Goal: Information Seeking & Learning: Learn about a topic

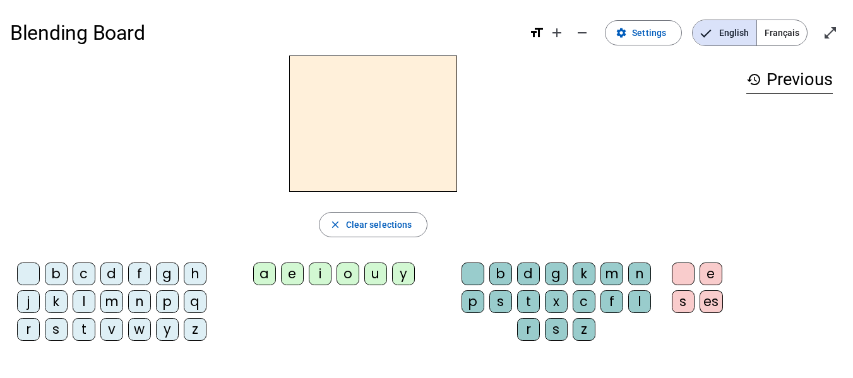
click at [292, 276] on div "e" at bounding box center [292, 274] width 23 height 23
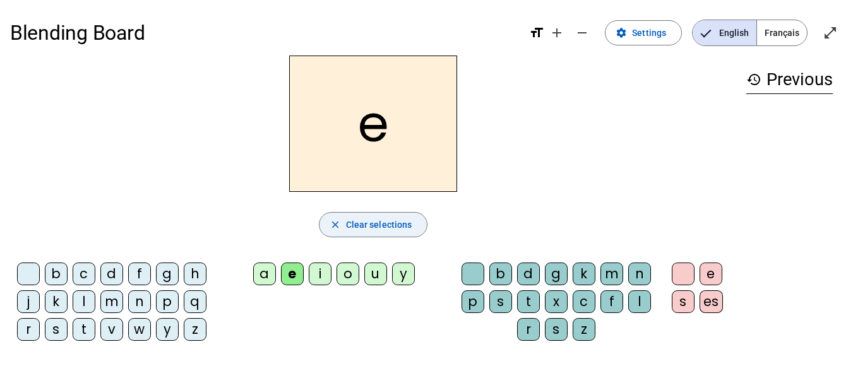
click at [335, 223] on mat-icon "close" at bounding box center [334, 224] width 11 height 11
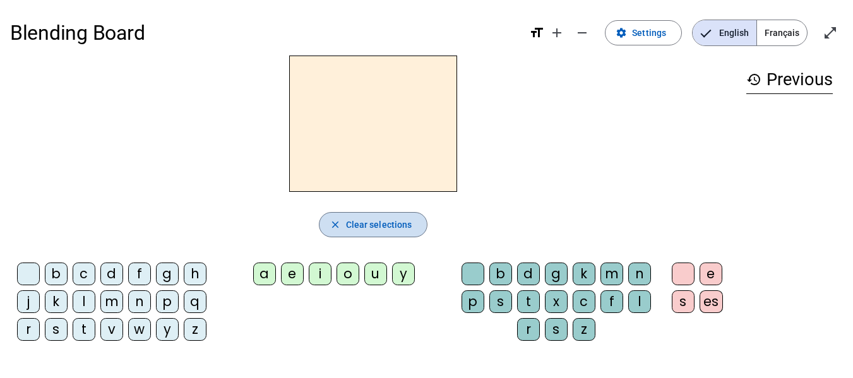
click at [338, 224] on mat-icon "close" at bounding box center [334, 224] width 11 height 11
click at [56, 331] on div "s" at bounding box center [56, 329] width 23 height 23
click at [338, 227] on mat-icon "close" at bounding box center [334, 224] width 11 height 11
click at [112, 299] on div "m" at bounding box center [111, 301] width 23 height 23
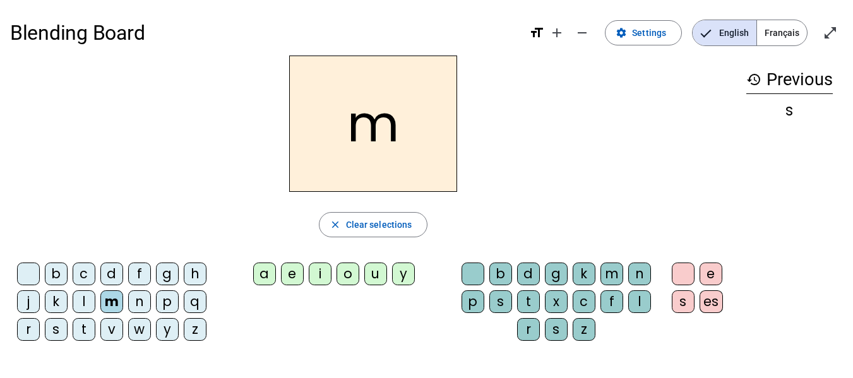
click at [264, 275] on div "a" at bounding box center [264, 274] width 23 height 23
click at [555, 276] on div "g" at bounding box center [556, 274] width 23 height 23
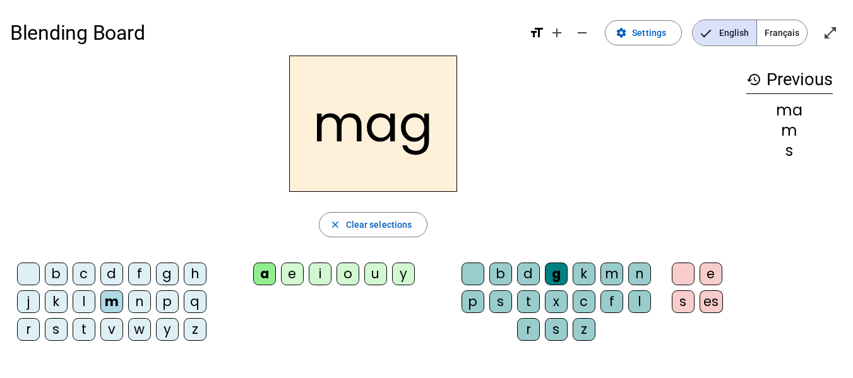
click at [321, 273] on div "i" at bounding box center [320, 274] width 23 height 23
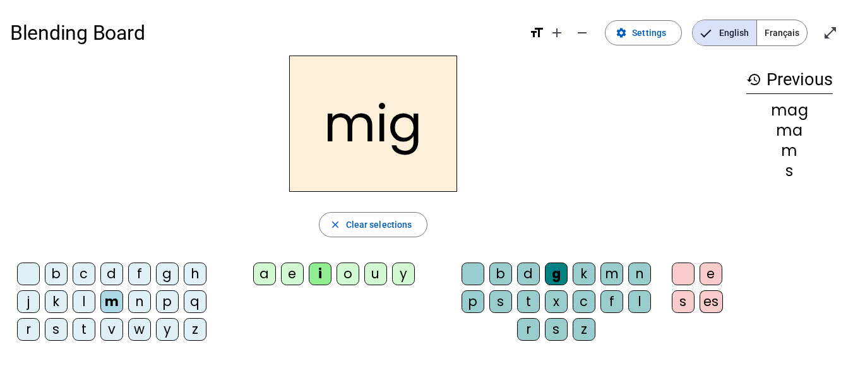
click at [350, 274] on div "o" at bounding box center [347, 274] width 23 height 23
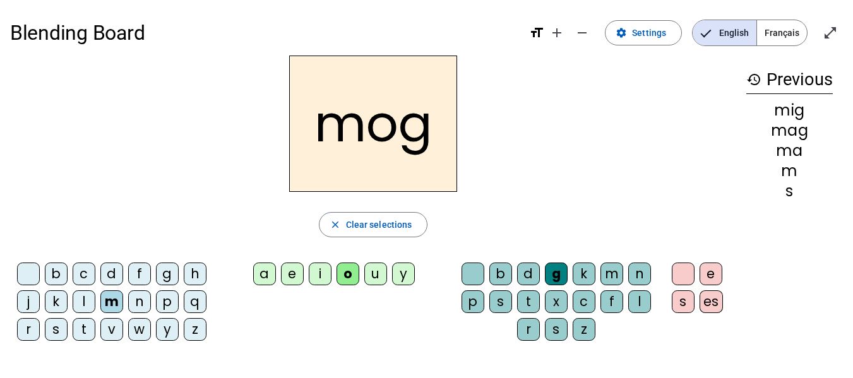
click at [376, 275] on div "u" at bounding box center [375, 274] width 23 height 23
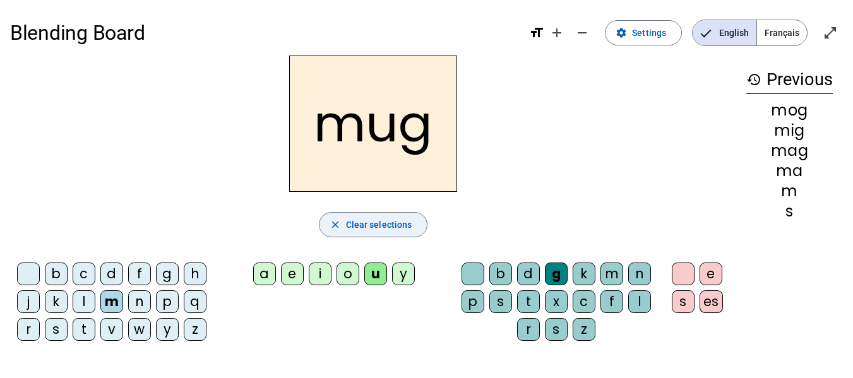
click at [334, 222] on mat-icon "close" at bounding box center [334, 224] width 11 height 11
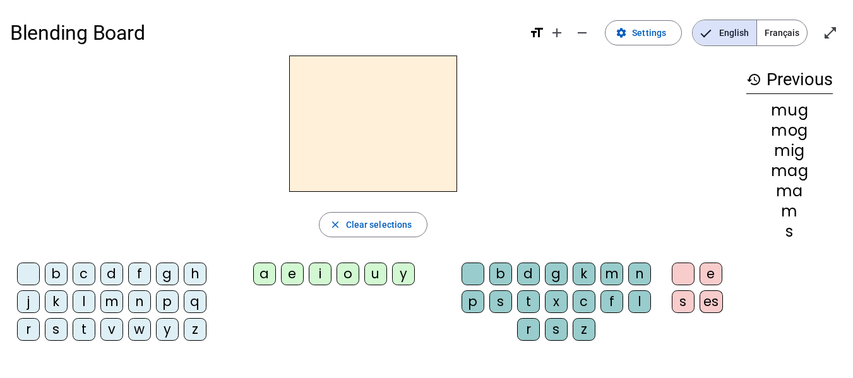
click at [757, 79] on mat-icon "history" at bounding box center [753, 79] width 15 height 15
click at [773, 32] on span "Français" at bounding box center [782, 32] width 50 height 25
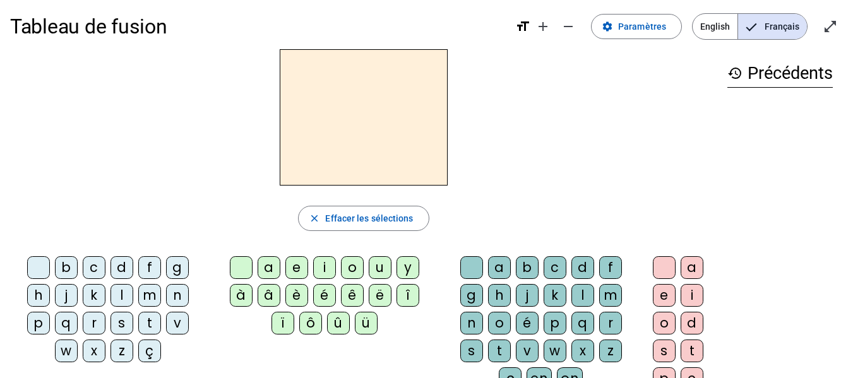
scroll to position [7, 0]
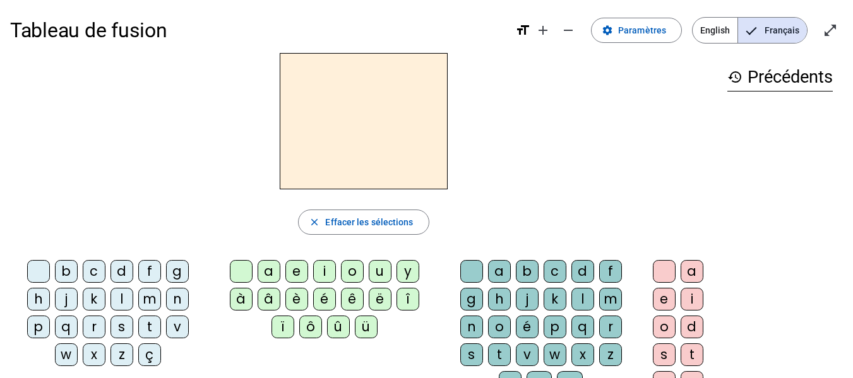
scroll to position [8, 0]
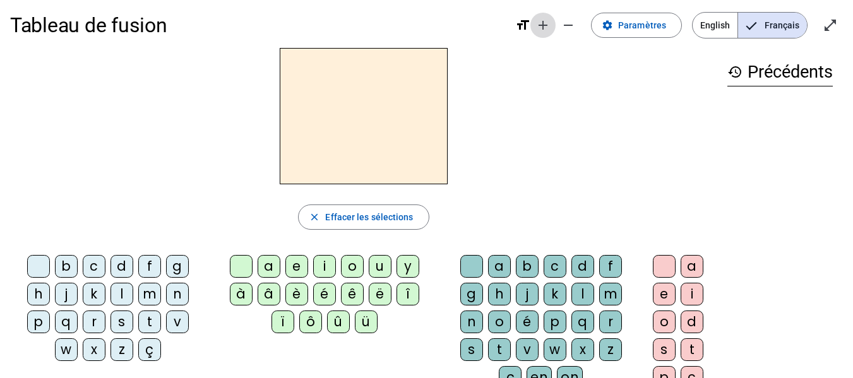
click at [547, 27] on mat-icon "add" at bounding box center [542, 25] width 15 height 15
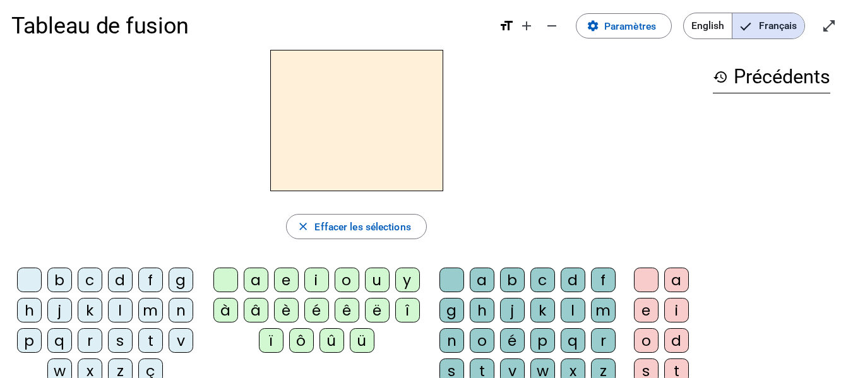
scroll to position [9, 0]
click at [550, 28] on mat-icon "remove" at bounding box center [551, 26] width 15 height 15
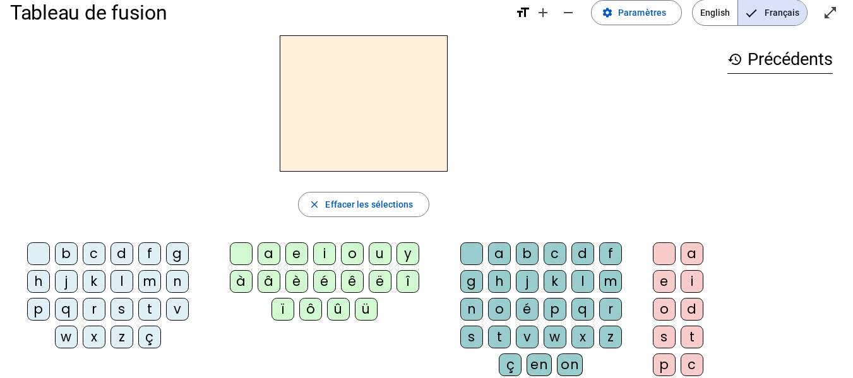
scroll to position [21, 0]
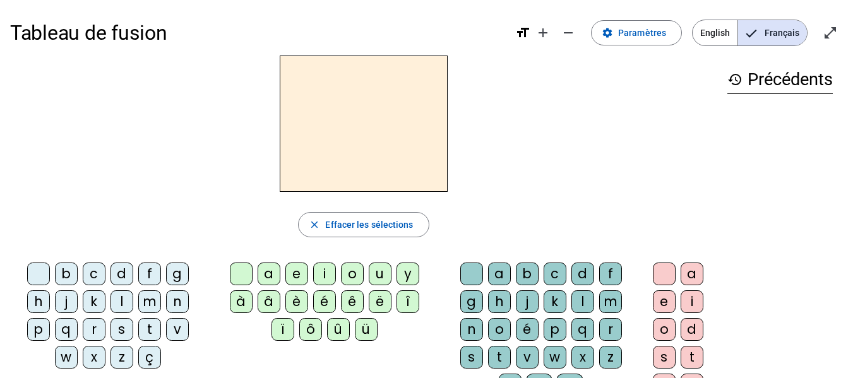
click at [124, 330] on div "s" at bounding box center [121, 329] width 23 height 23
click at [269, 275] on div "a" at bounding box center [269, 274] width 23 height 23
click at [182, 273] on div "g" at bounding box center [177, 274] width 23 height 23
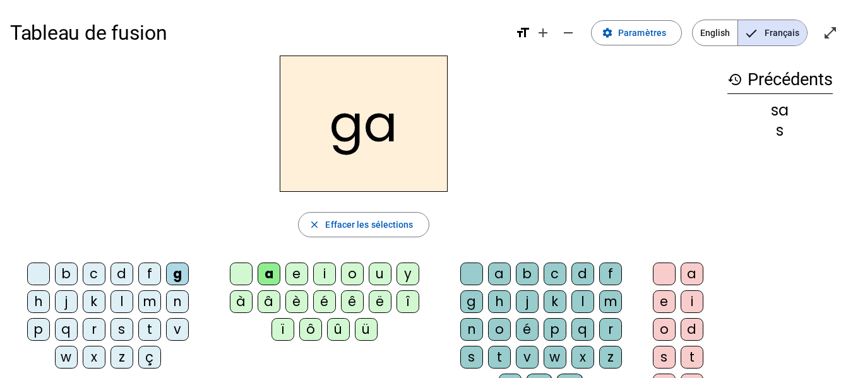
click at [295, 273] on div "e" at bounding box center [296, 274] width 23 height 23
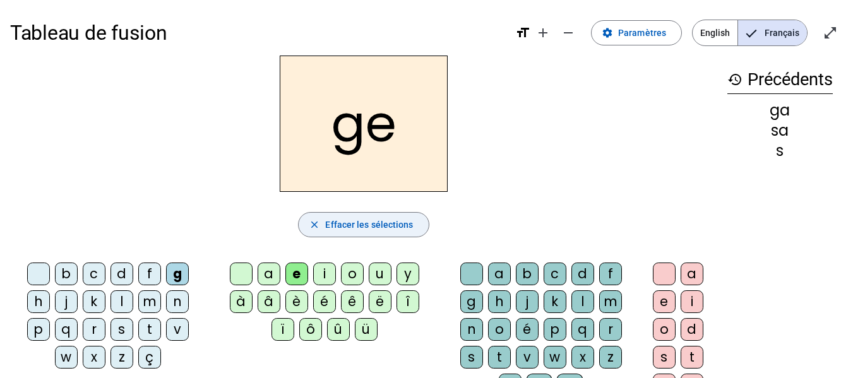
click at [315, 227] on mat-icon "close" at bounding box center [314, 224] width 11 height 11
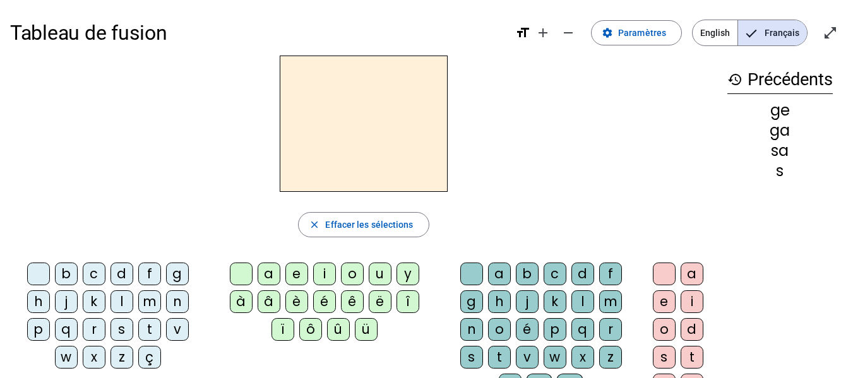
click at [148, 305] on div "m" at bounding box center [149, 301] width 23 height 23
click at [501, 270] on div "a" at bounding box center [499, 274] width 23 height 23
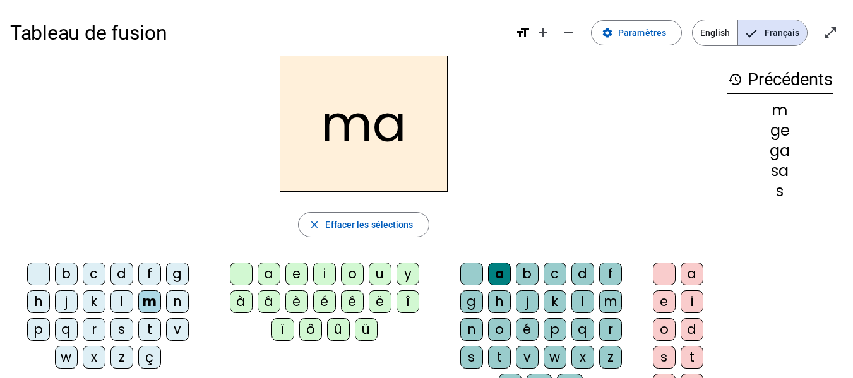
click at [472, 304] on div "g" at bounding box center [471, 301] width 23 height 23
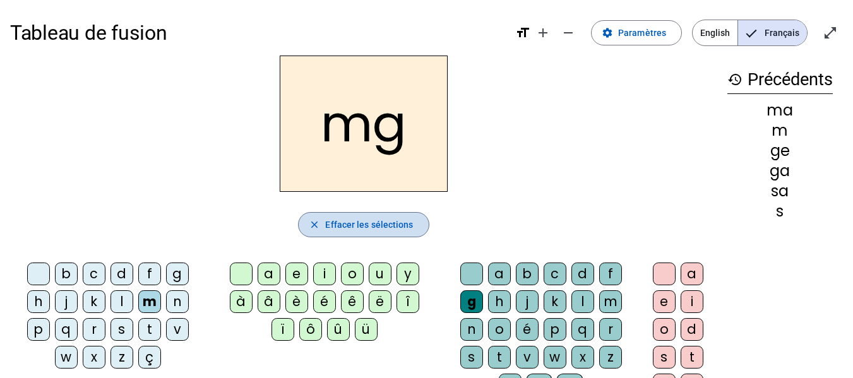
click at [357, 230] on span "Effacer les sélections" at bounding box center [369, 224] width 88 height 15
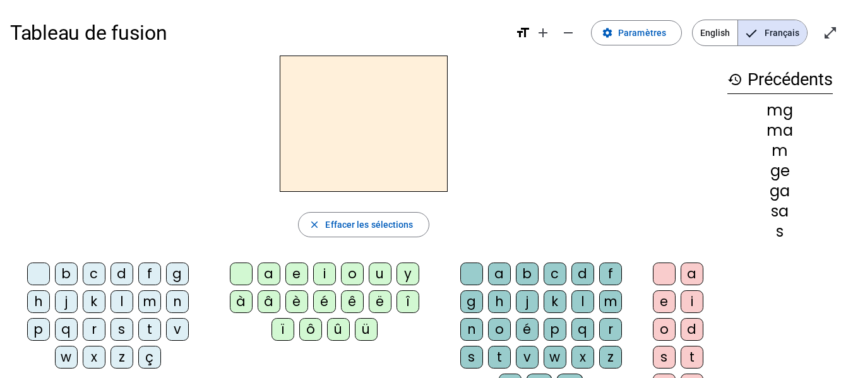
click at [126, 329] on div "s" at bounding box center [121, 329] width 23 height 23
click at [692, 273] on div "a" at bounding box center [691, 274] width 23 height 23
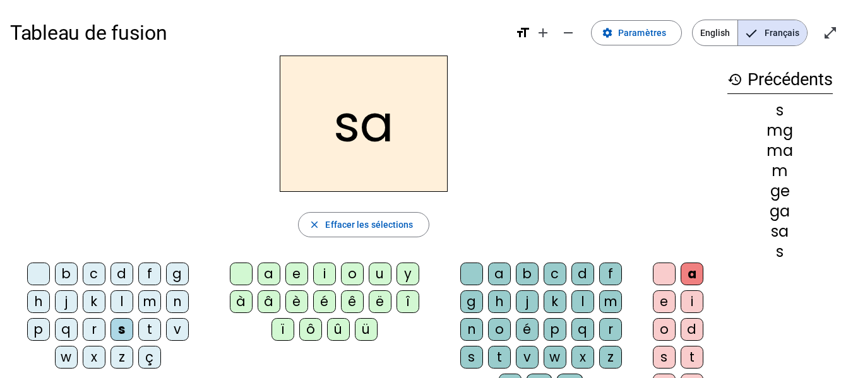
click at [176, 278] on div "g" at bounding box center [177, 274] width 23 height 23
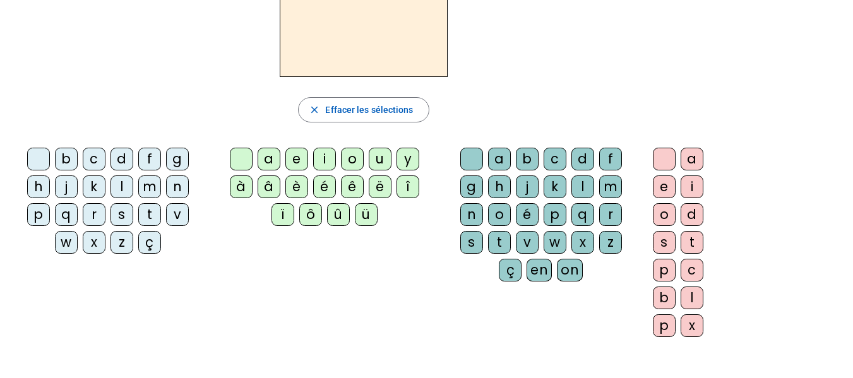
scroll to position [101, 0]
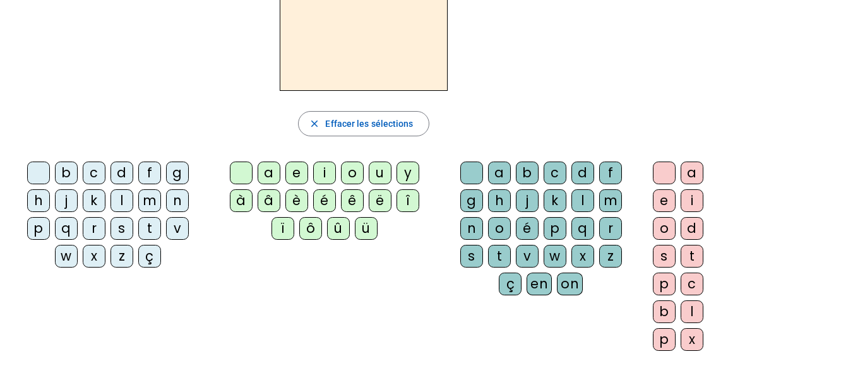
click at [151, 203] on div "m" at bounding box center [149, 200] width 23 height 23
click at [691, 174] on div "a" at bounding box center [691, 173] width 23 height 23
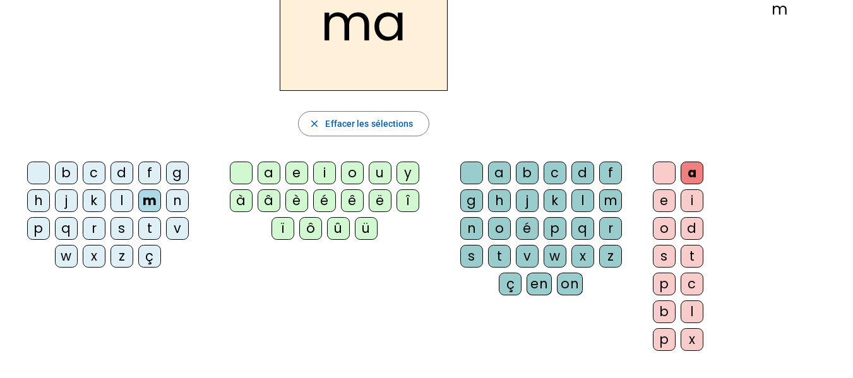
click at [467, 202] on div "g" at bounding box center [471, 200] width 23 height 23
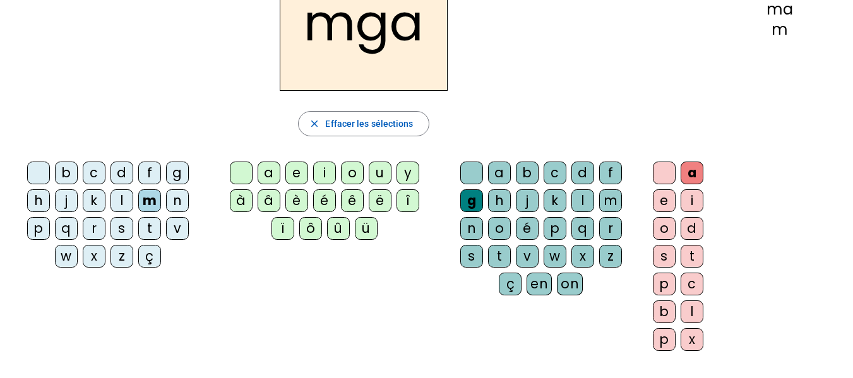
click at [658, 198] on div "e" at bounding box center [664, 200] width 23 height 23
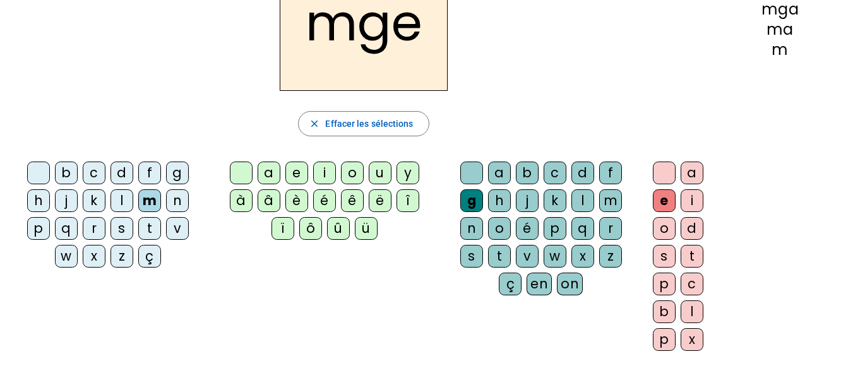
click at [689, 175] on div "a" at bounding box center [691, 173] width 23 height 23
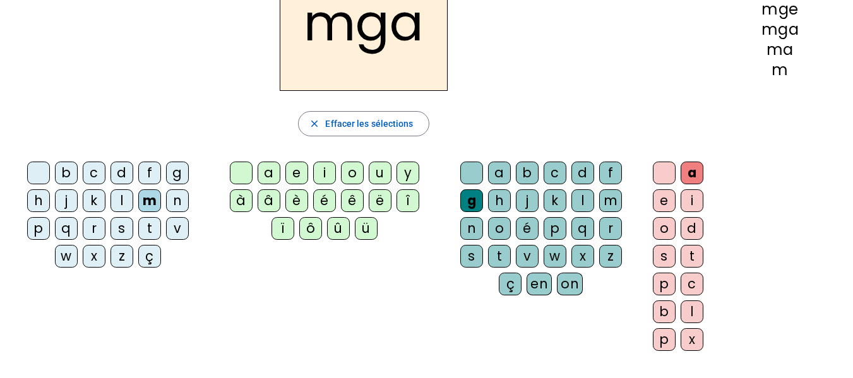
click at [689, 174] on div "a" at bounding box center [691, 173] width 23 height 23
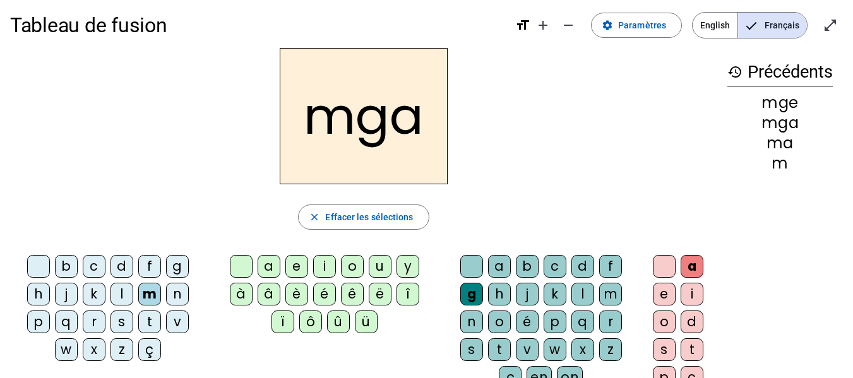
scroll to position [0, 0]
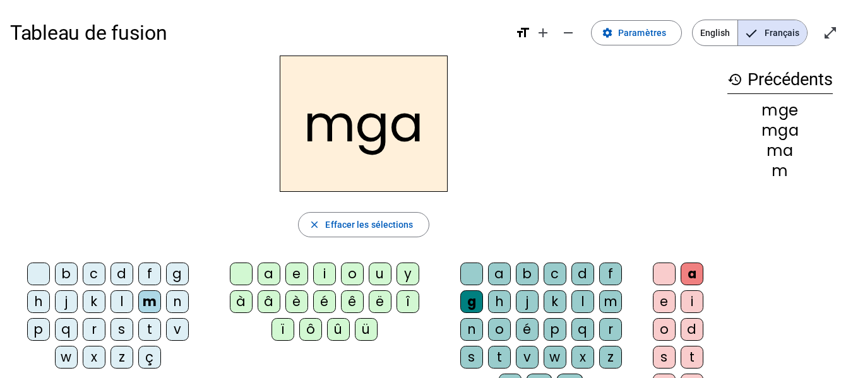
click at [426, 124] on h2 "mga" at bounding box center [364, 124] width 168 height 136
click at [410, 126] on h2 "mga" at bounding box center [364, 124] width 168 height 136
